Goal: Information Seeking & Learning: Learn about a topic

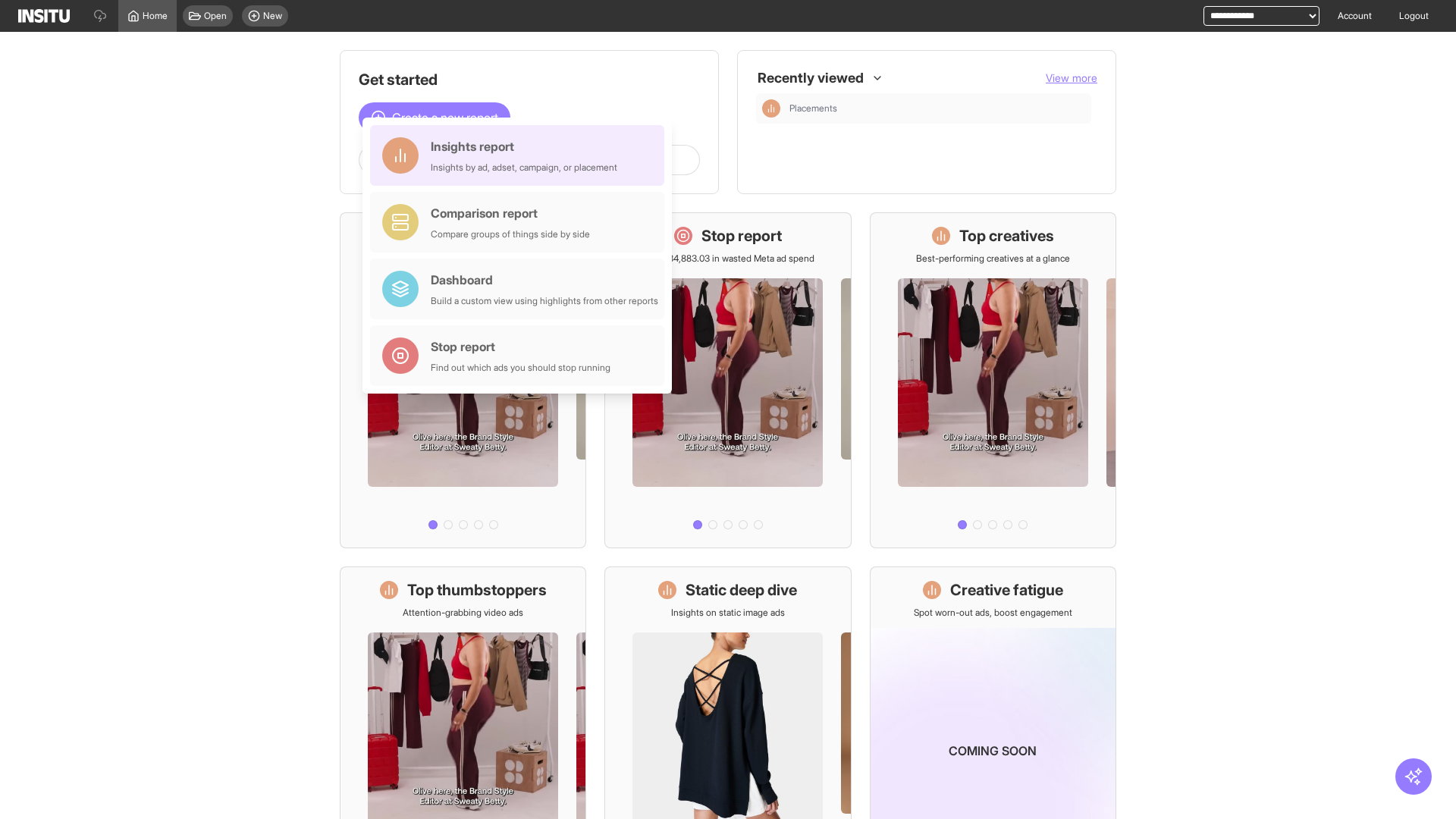
click at [521, 155] on div "Insights report Insights by ad, adset, campaign, or placement" at bounding box center [524, 155] width 187 height 36
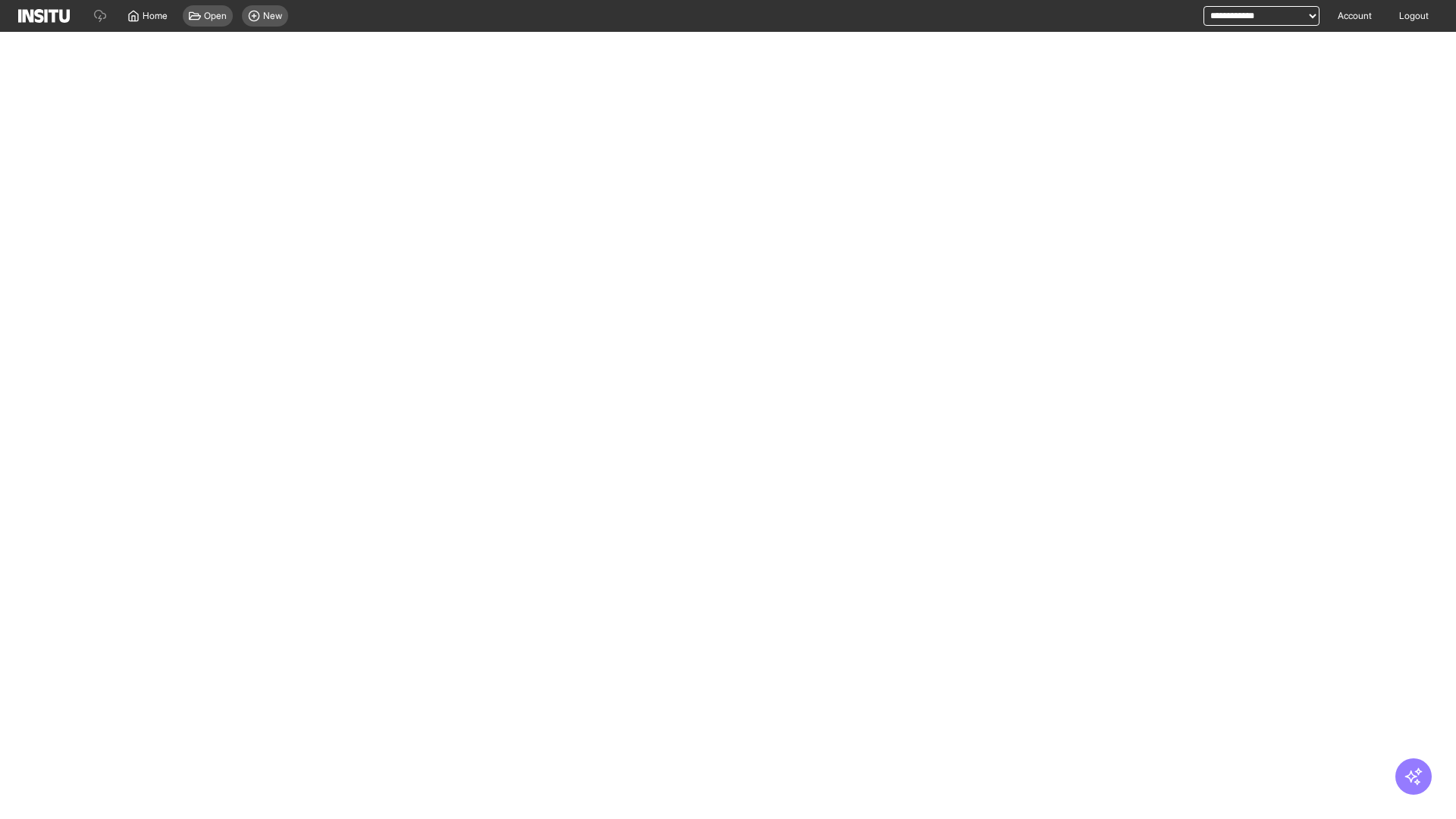
select select "**"
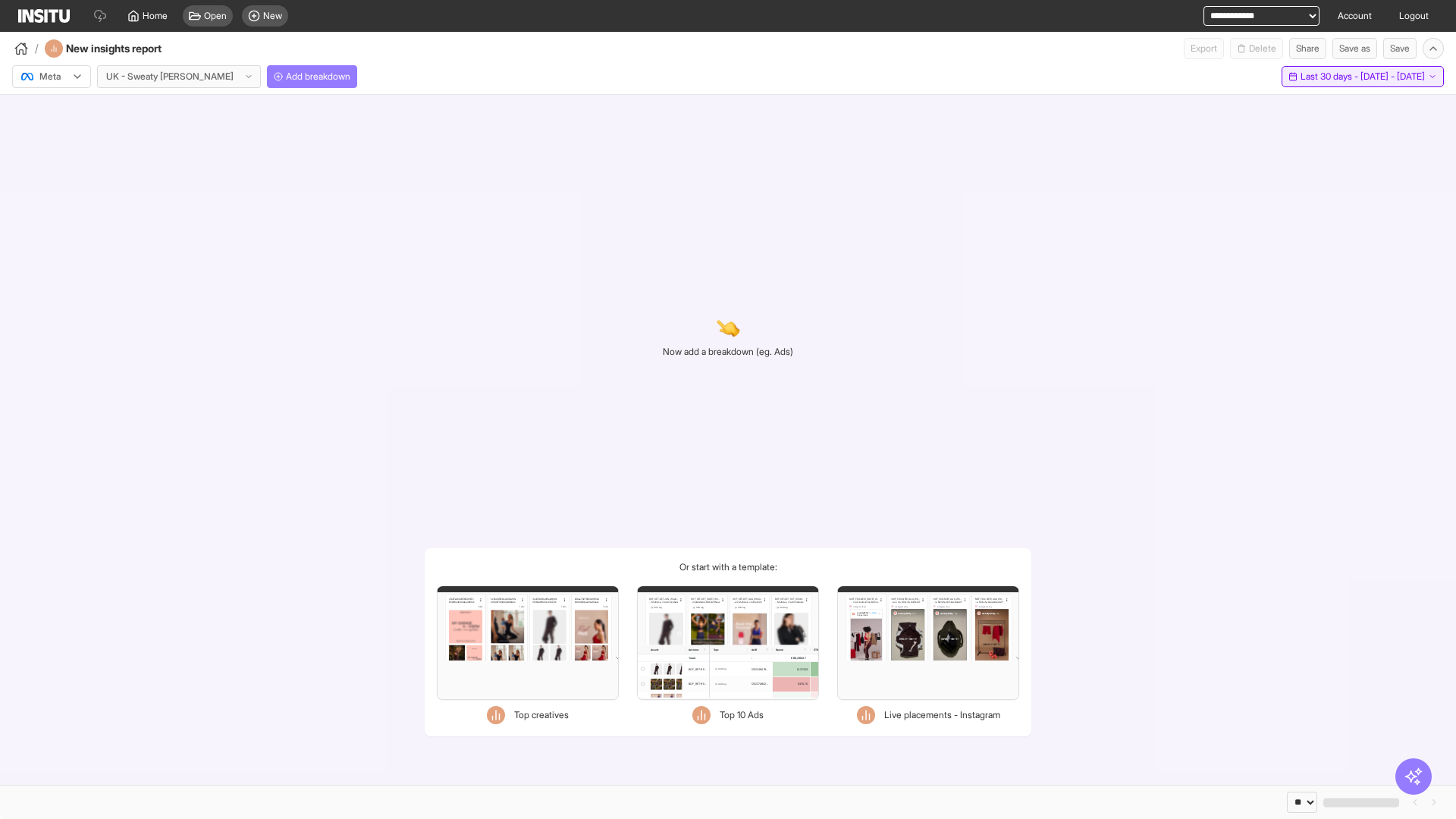
click at [1327, 77] on span "Last 30 days - [DATE] - [DATE]" at bounding box center [1362, 77] width 124 height 12
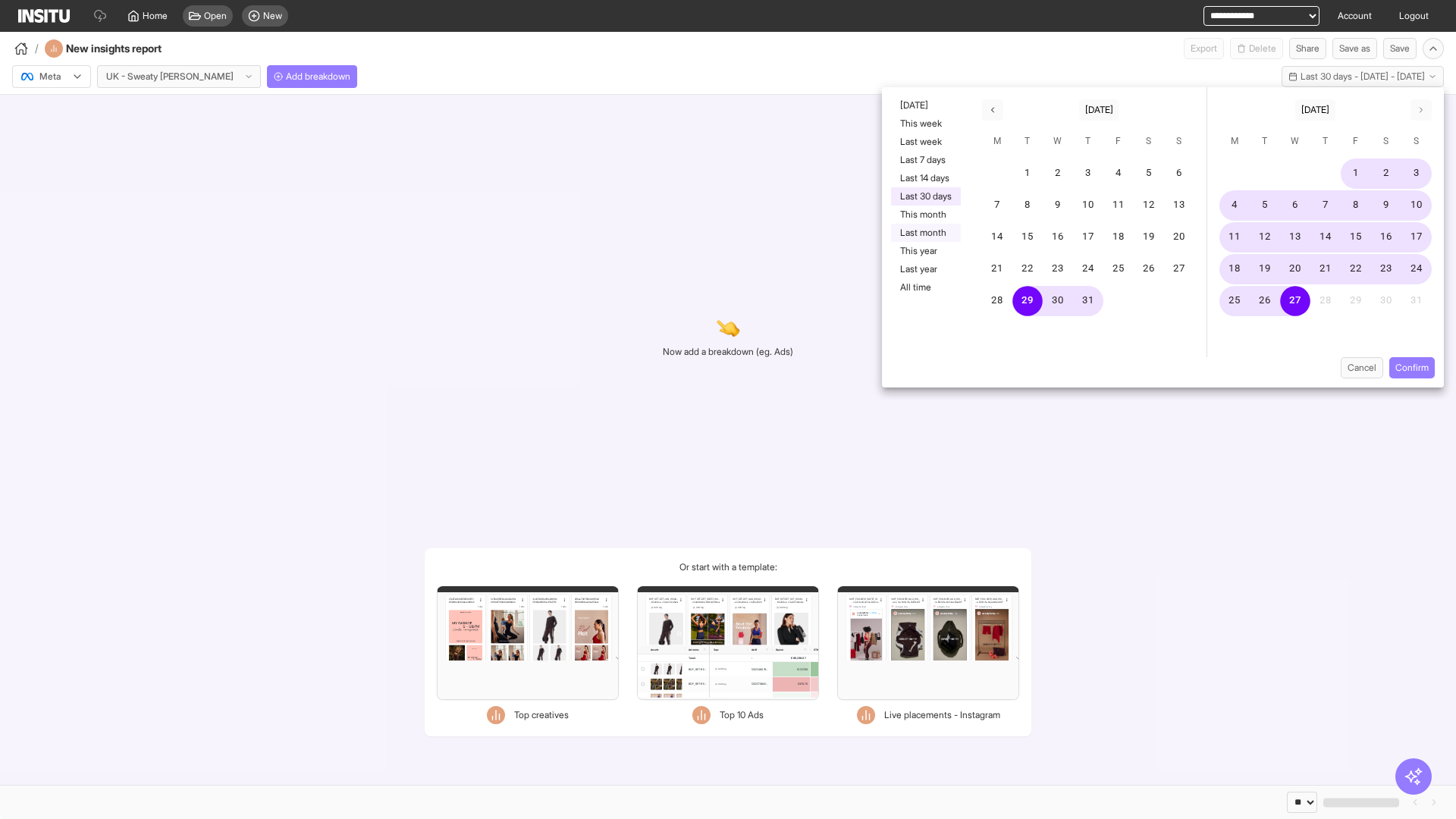
click at [924, 232] on button "Last month" at bounding box center [925, 232] width 70 height 18
